Goal: Understand process/instructions: Learn how to perform a task or action

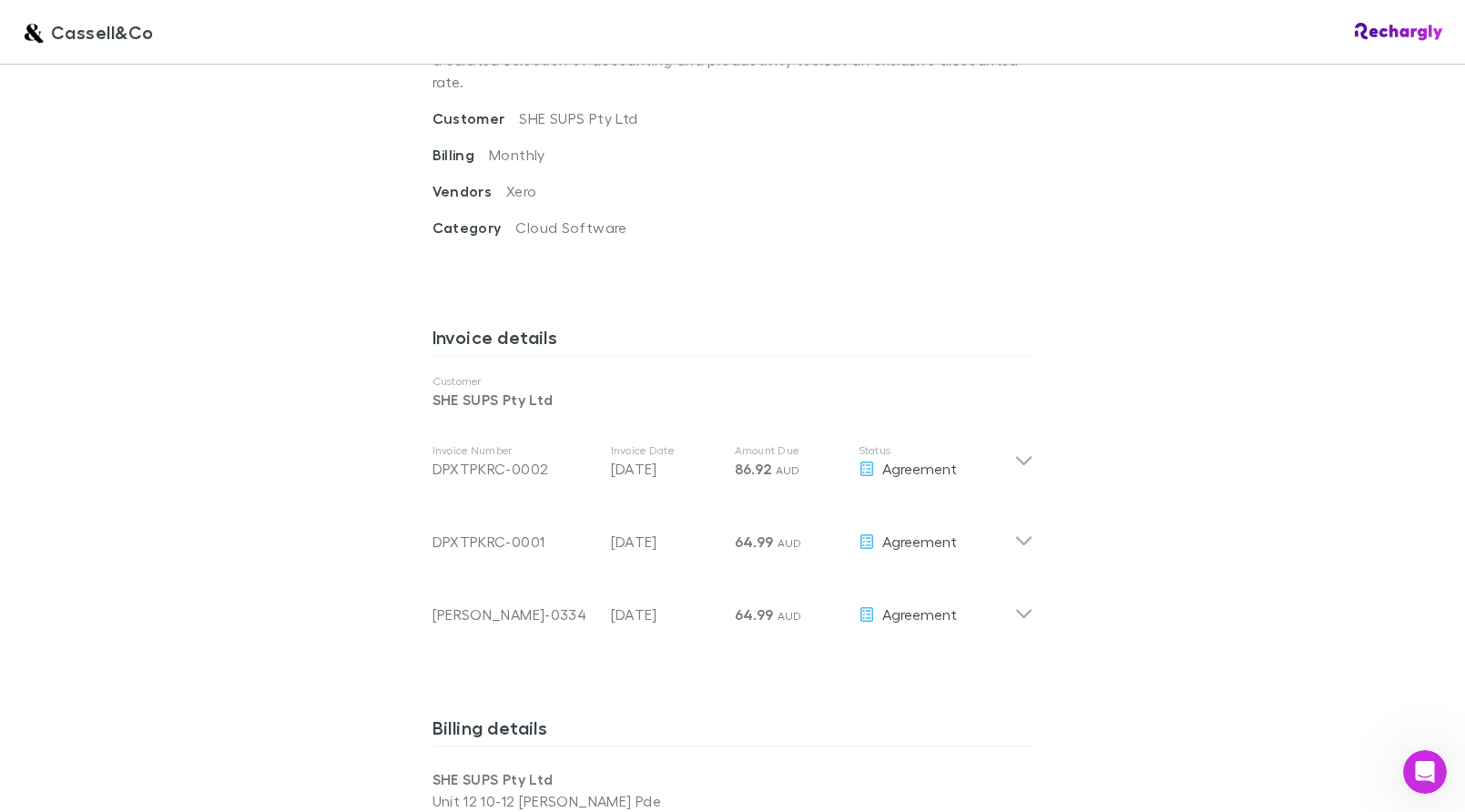
scroll to position [756, 0]
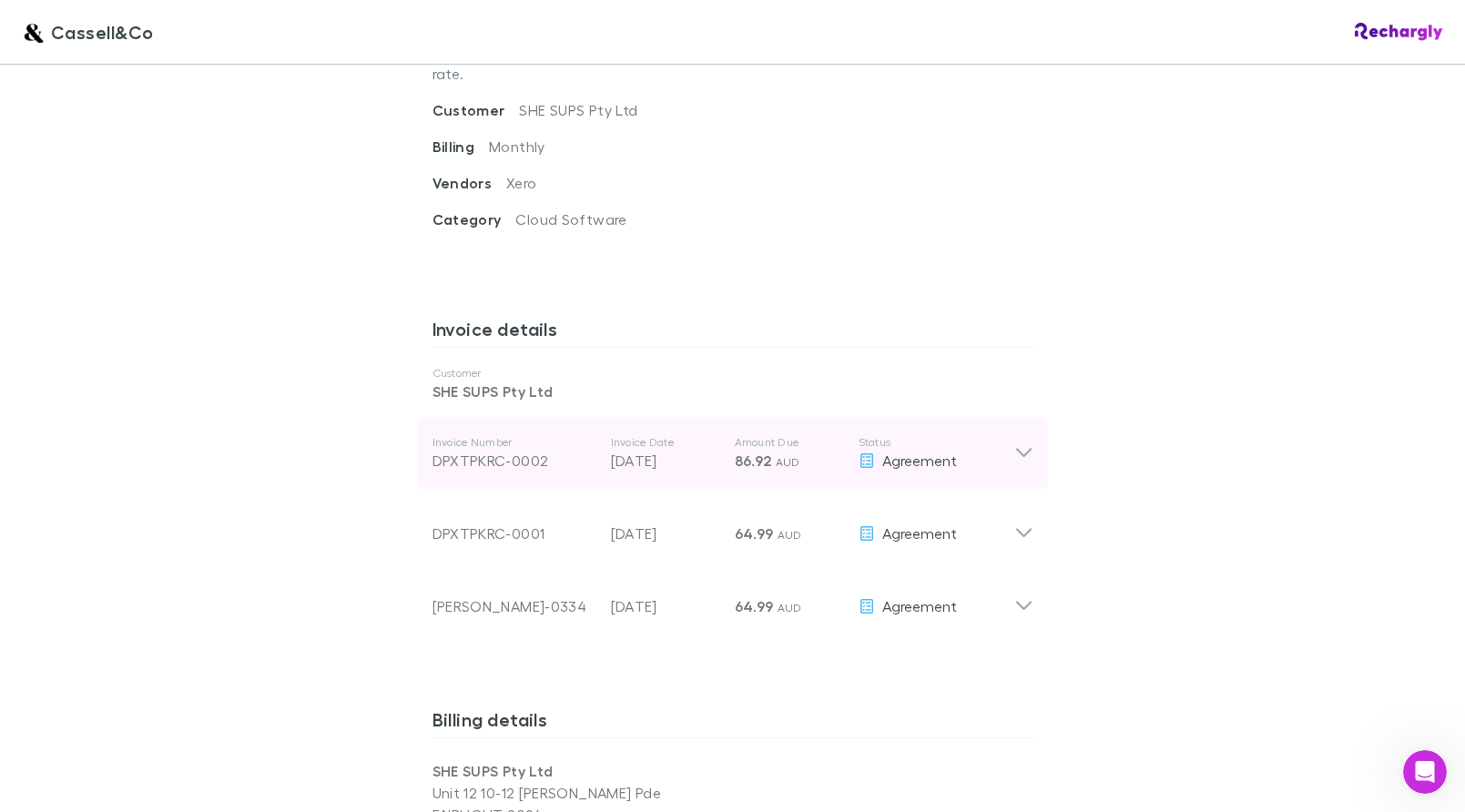
click at [1020, 449] on icon at bounding box center [1023, 453] width 15 height 9
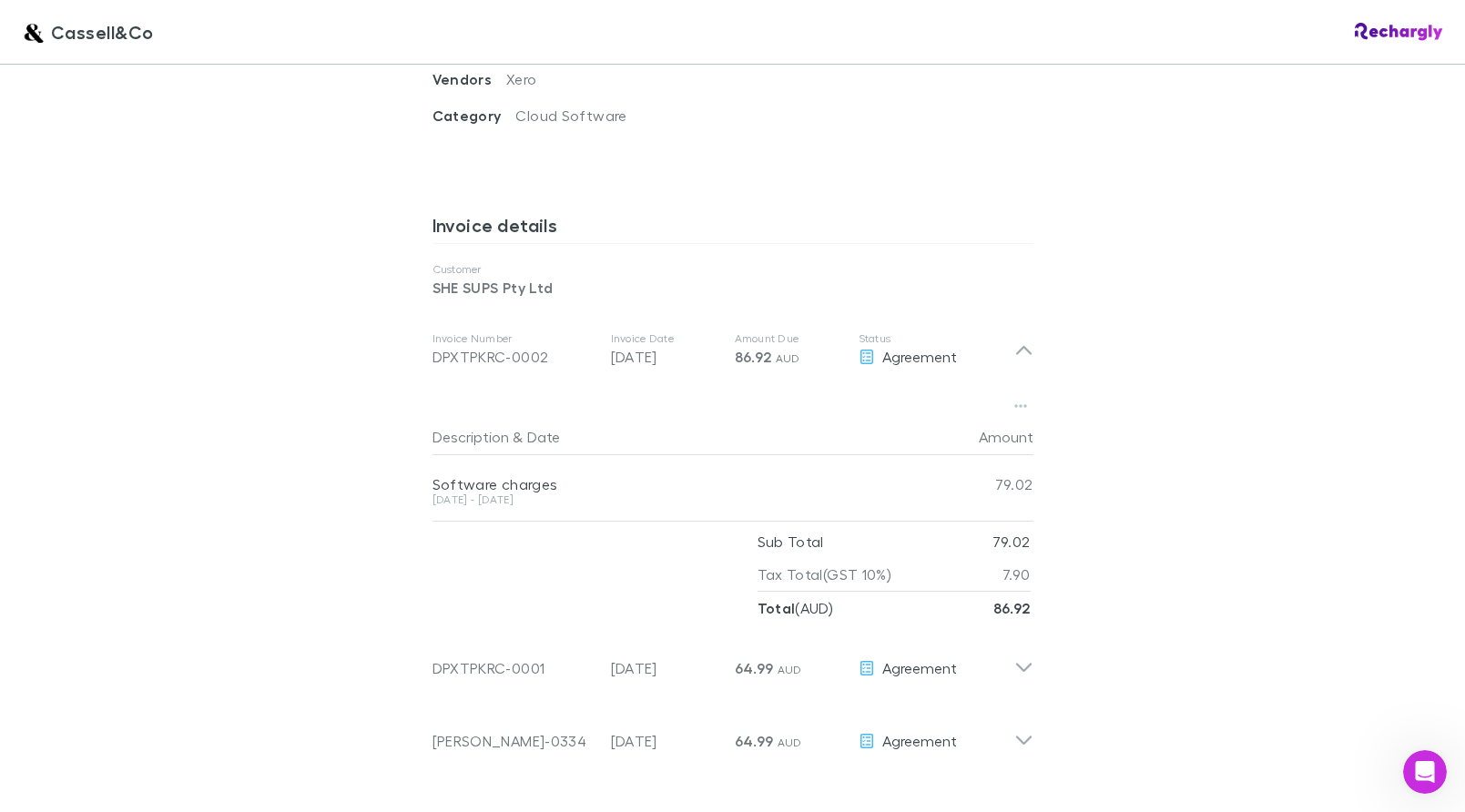
scroll to position [874, 0]
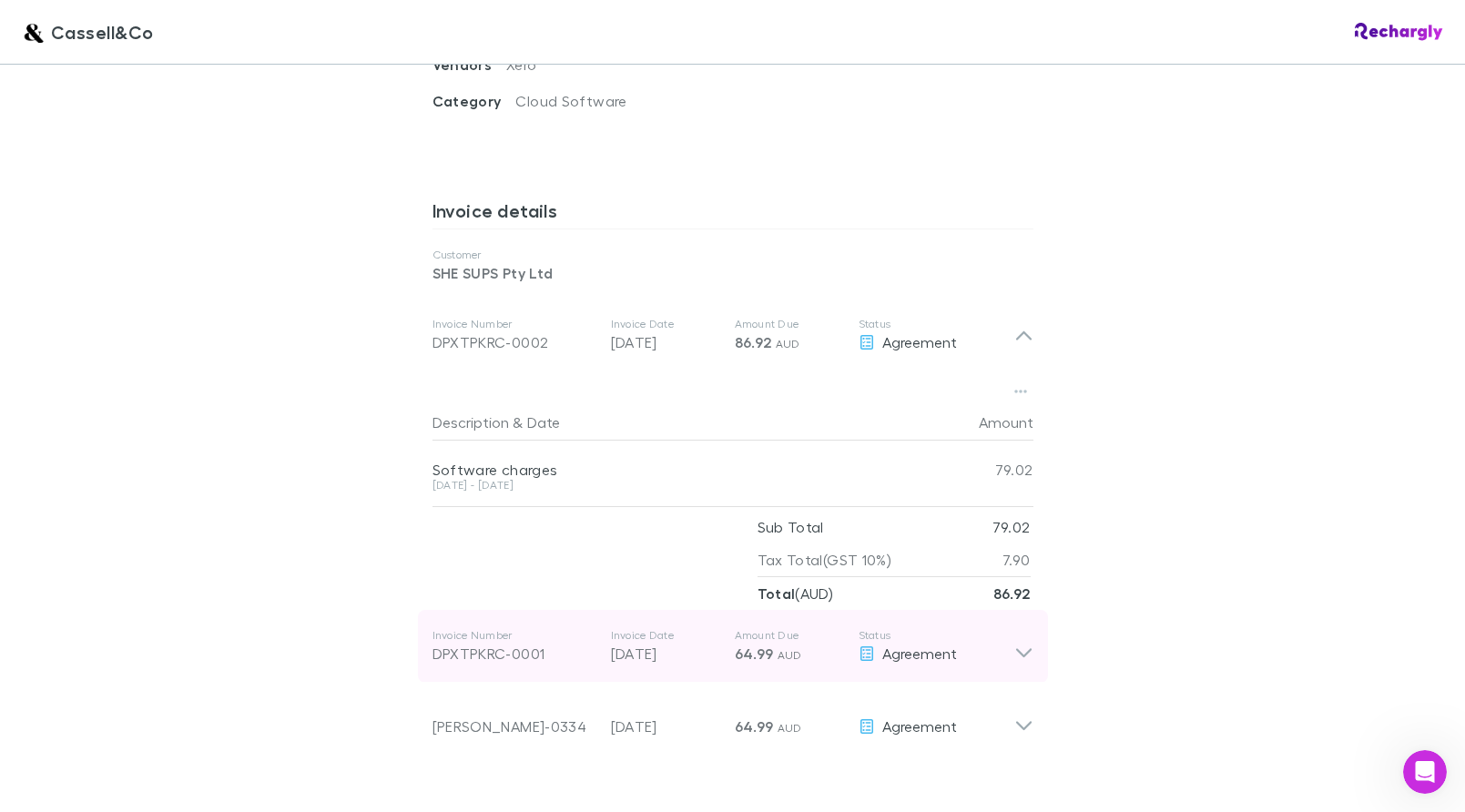
click at [1012, 643] on div "Agreement" at bounding box center [937, 653] width 156 height 22
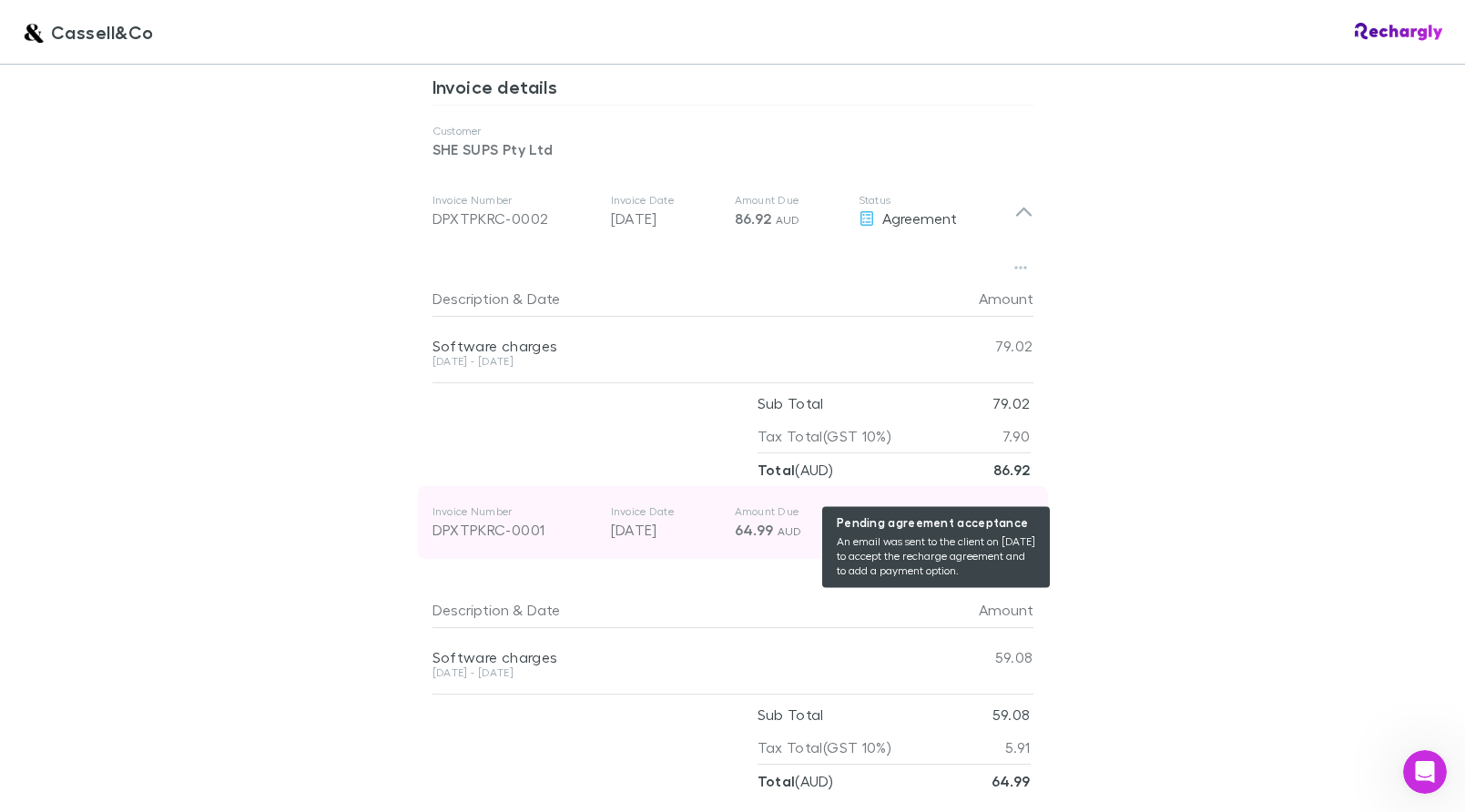
scroll to position [1046, 0]
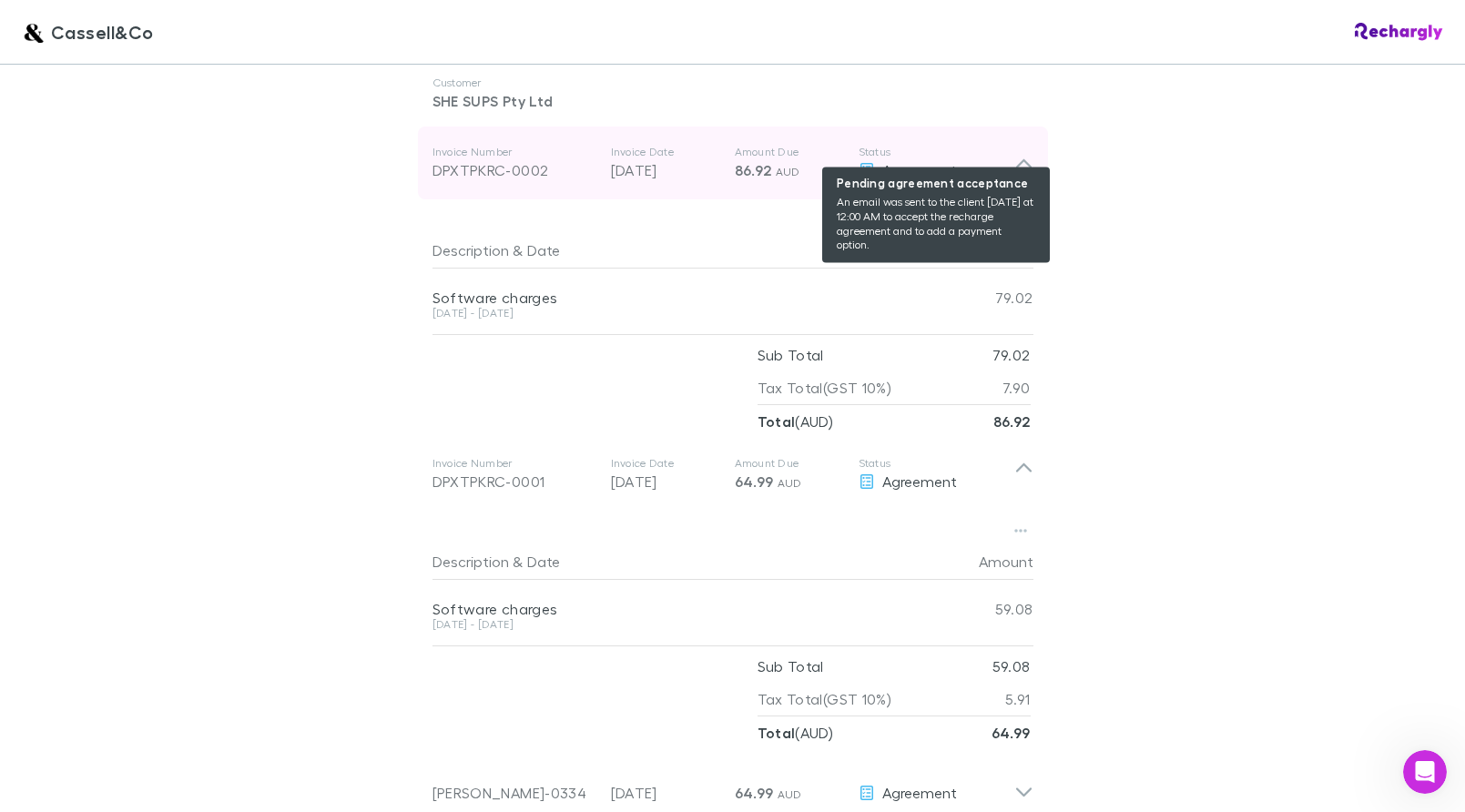
click at [889, 161] on span "Agreement" at bounding box center [920, 170] width 75 height 17
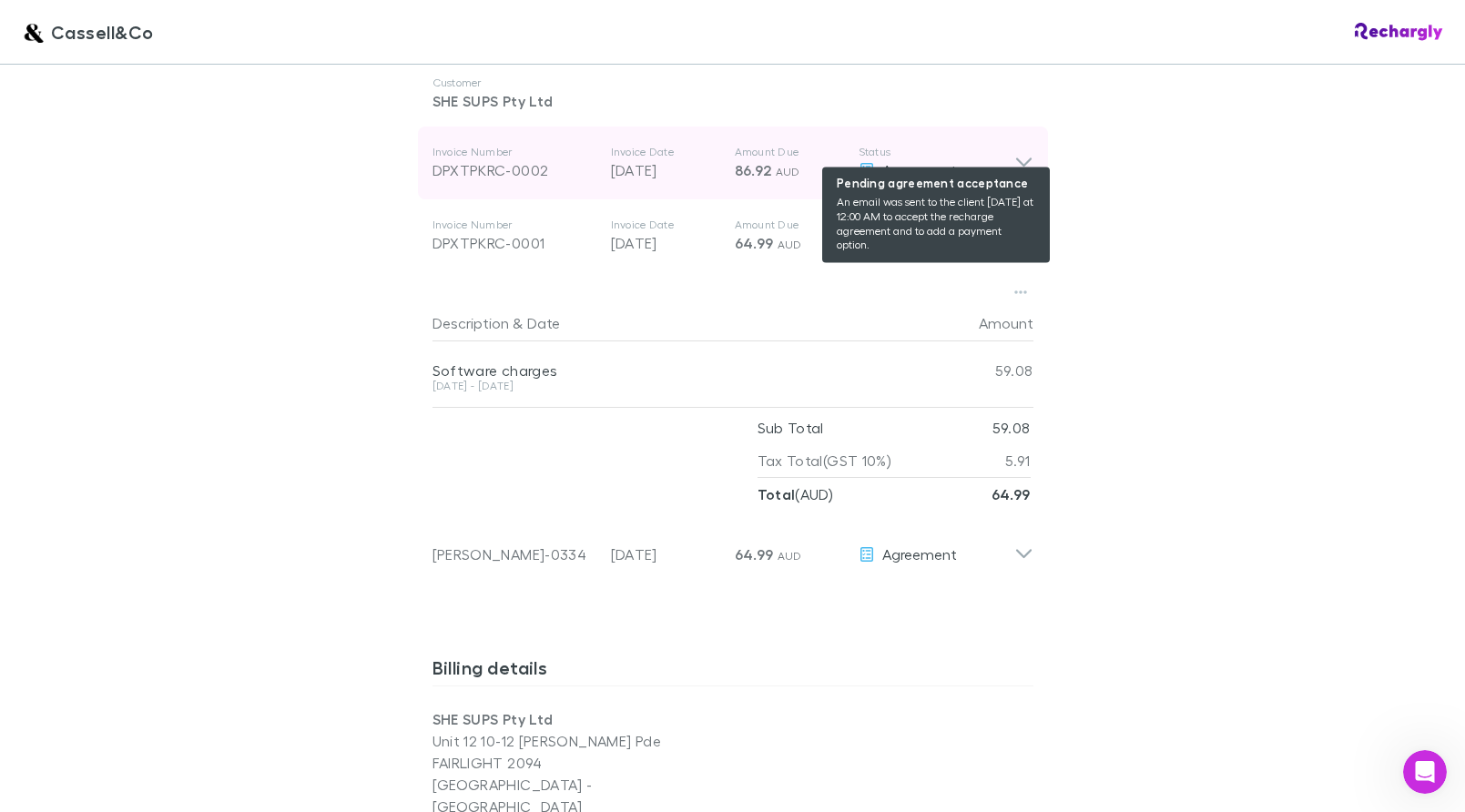
click at [889, 161] on span "Agreement" at bounding box center [920, 170] width 75 height 17
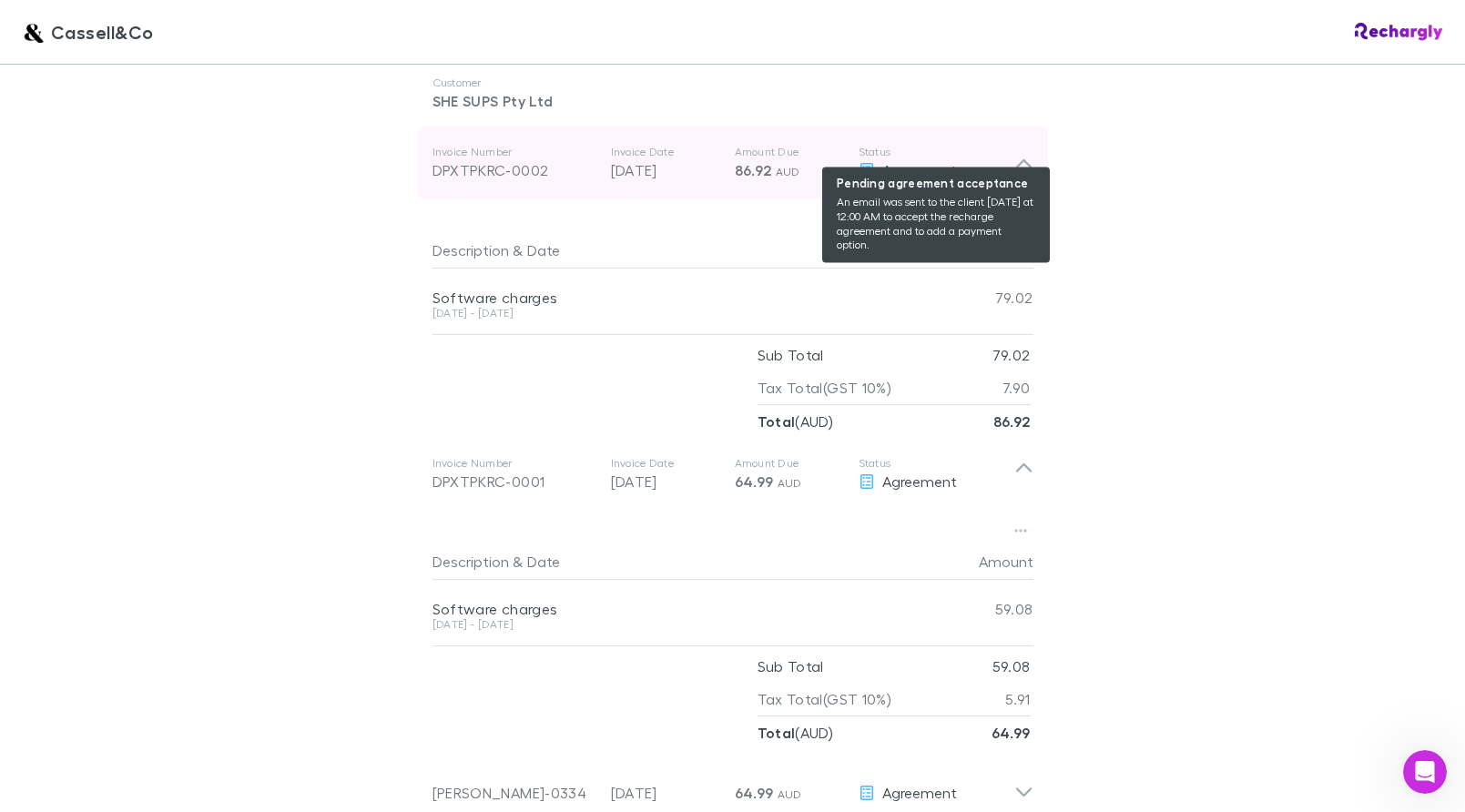
click at [1012, 160] on div "Agreement" at bounding box center [937, 170] width 156 height 22
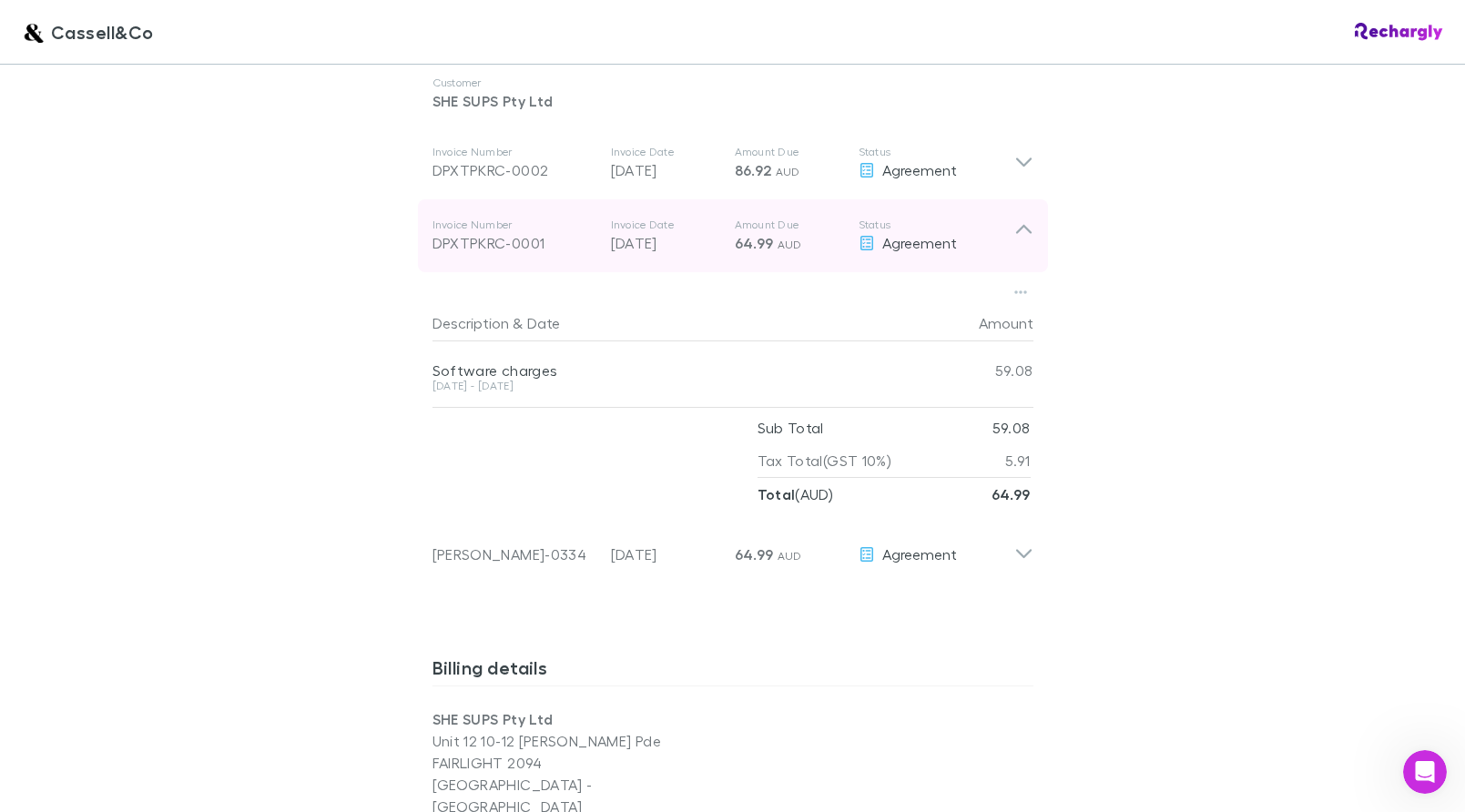
click at [1029, 223] on icon at bounding box center [1024, 236] width 19 height 37
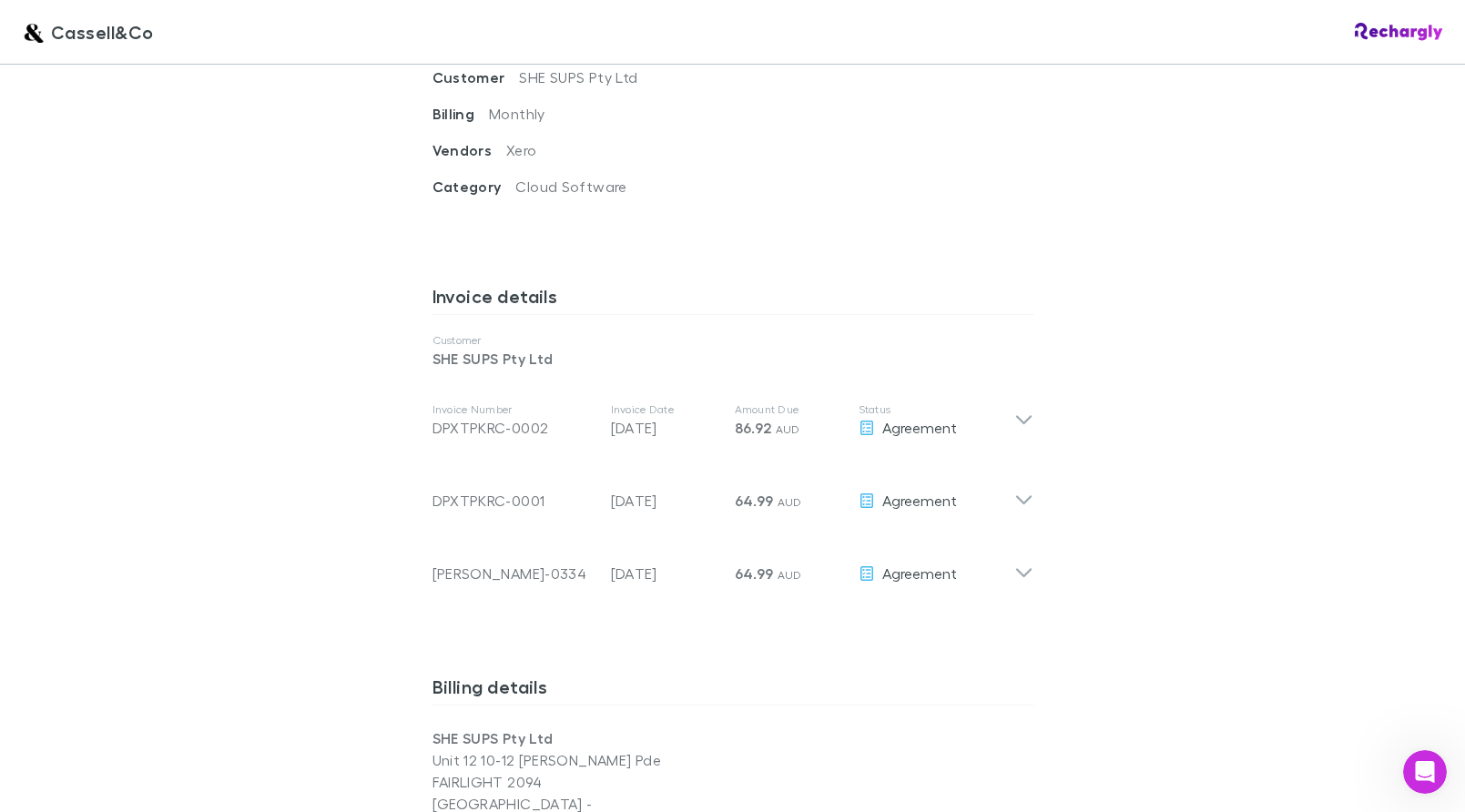
scroll to position [831, 0]
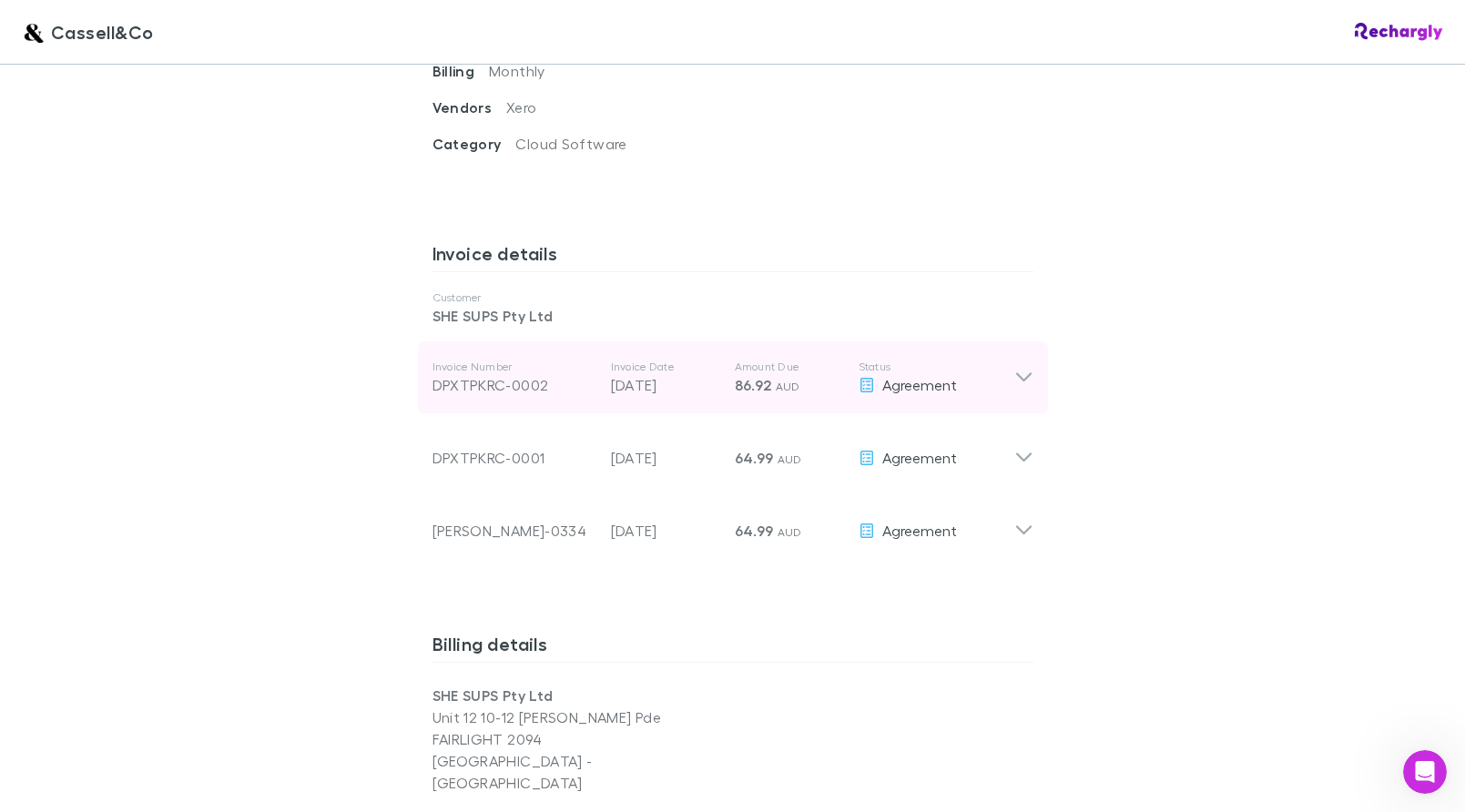
click at [1028, 374] on icon at bounding box center [1023, 378] width 15 height 9
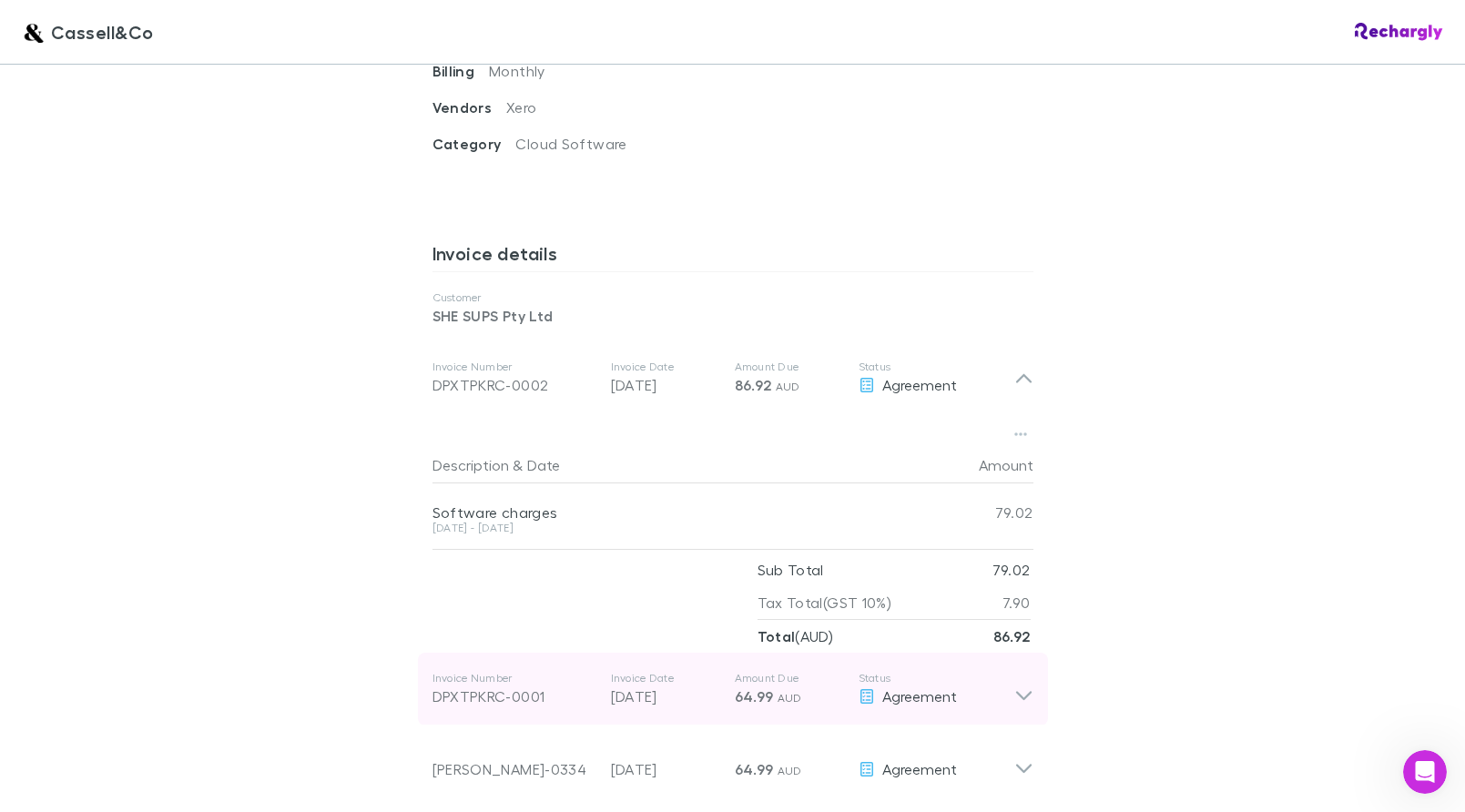
click at [1026, 680] on icon at bounding box center [1024, 689] width 19 height 37
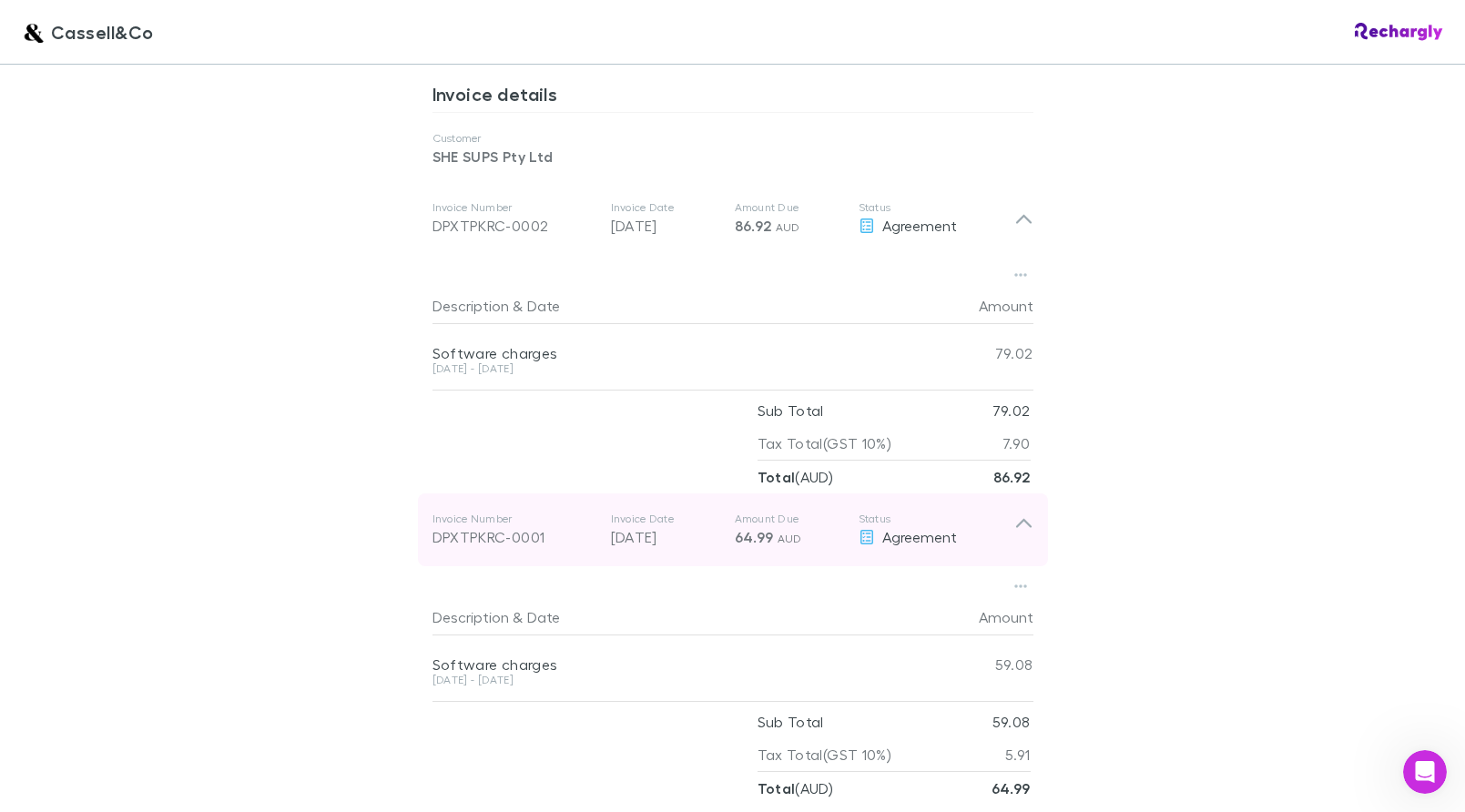
scroll to position [992, 0]
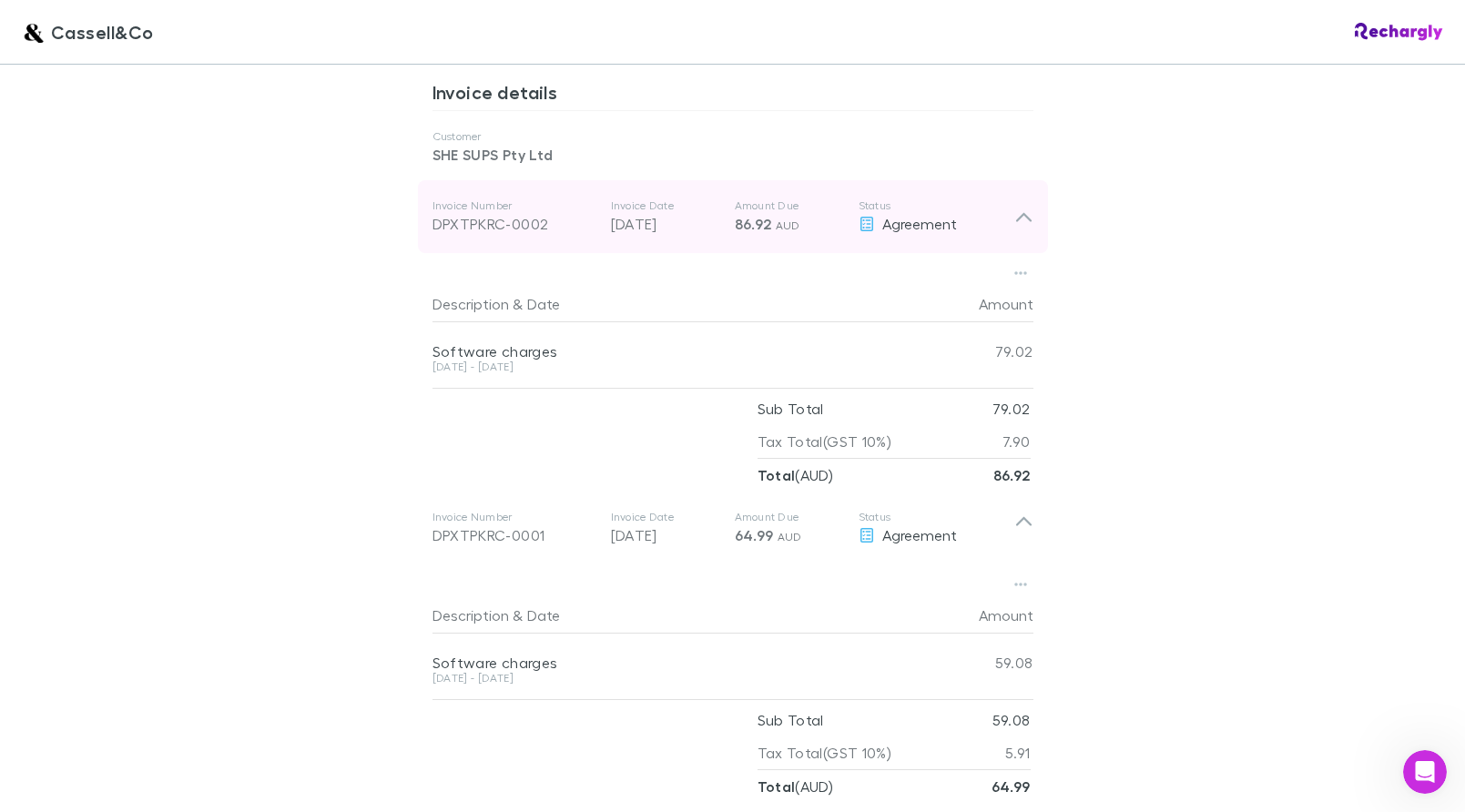
click at [1023, 206] on icon at bounding box center [1024, 216] width 19 height 22
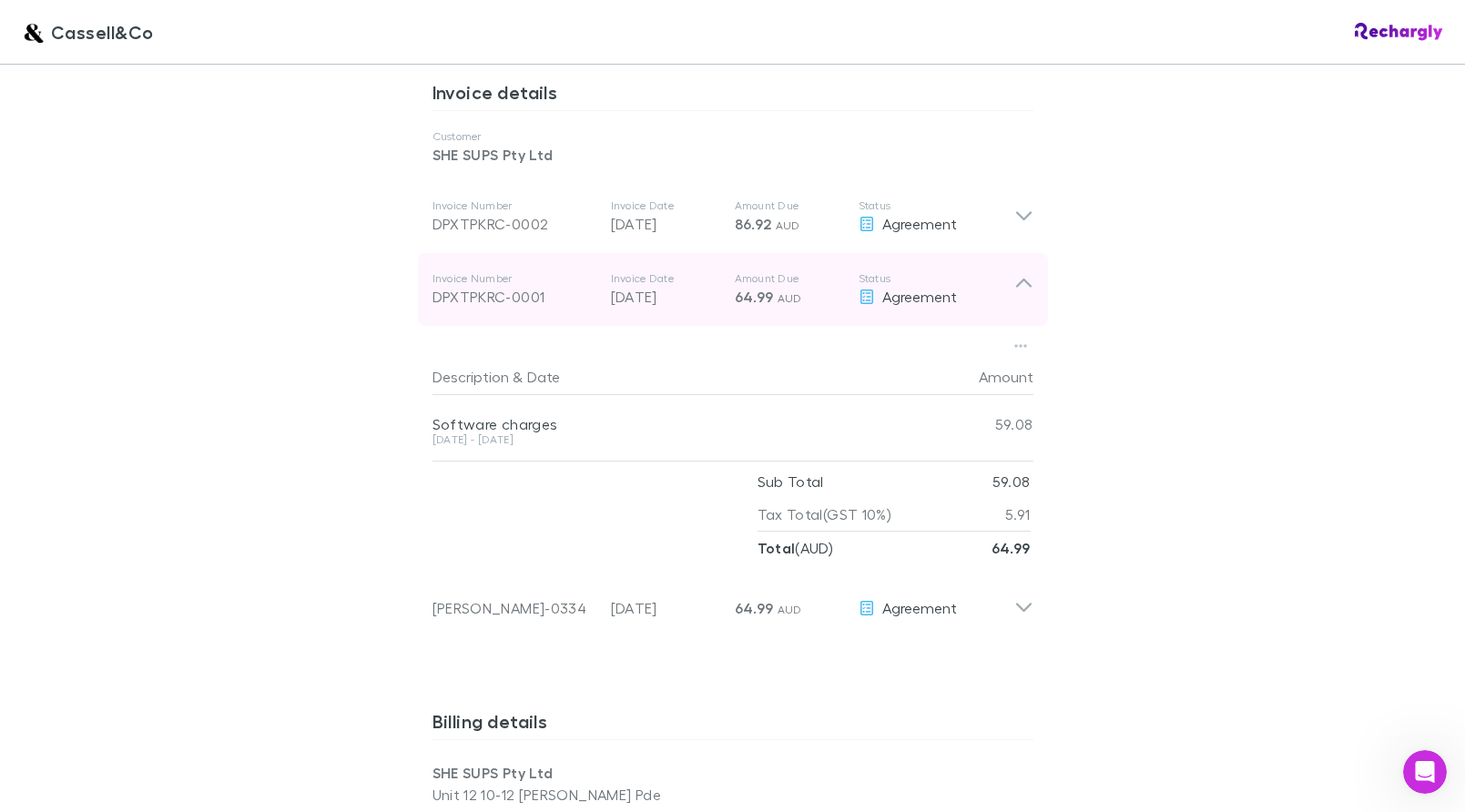
click at [1029, 271] on icon at bounding box center [1024, 289] width 19 height 37
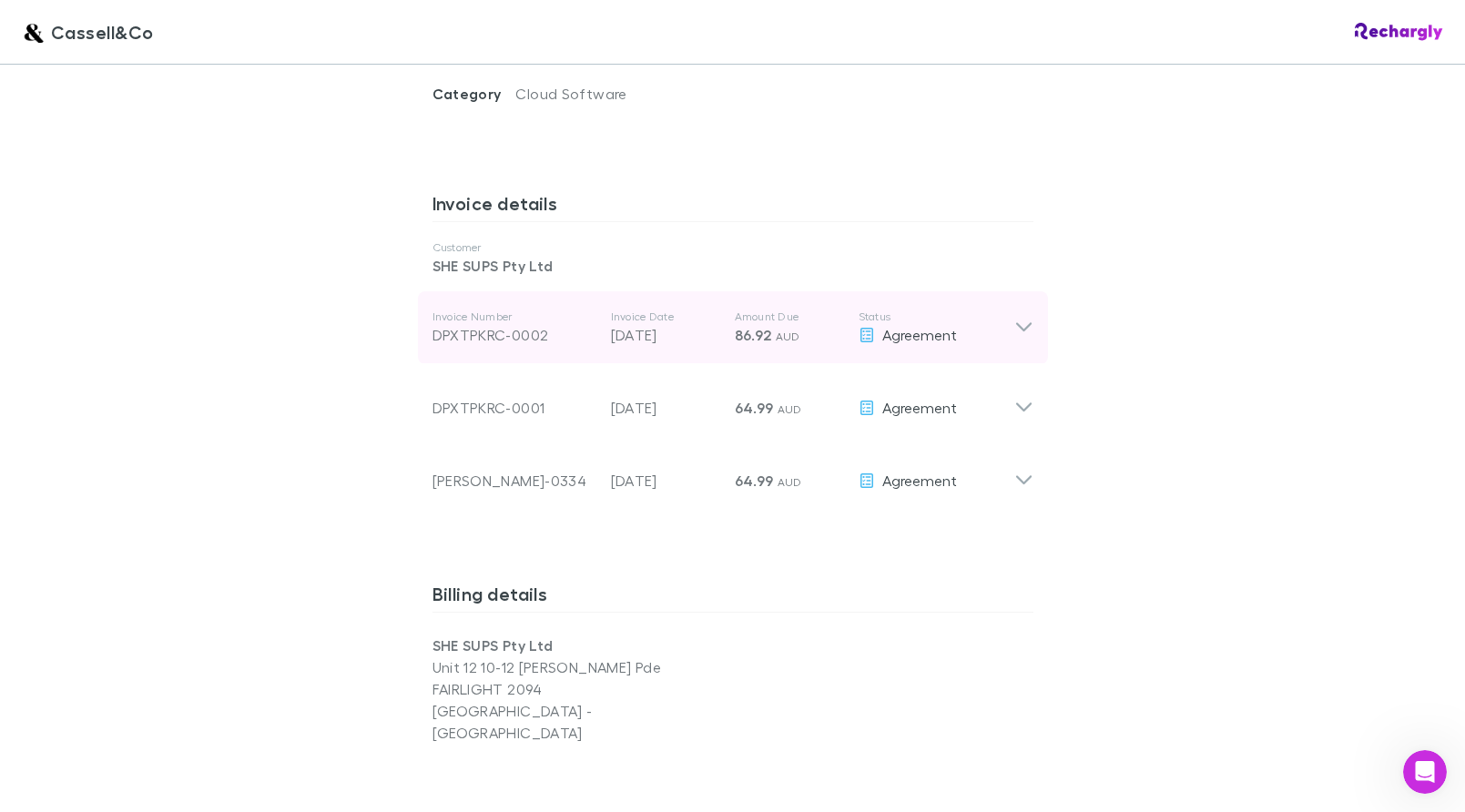
scroll to position [882, 0]
